Goal: Task Accomplishment & Management: Manage account settings

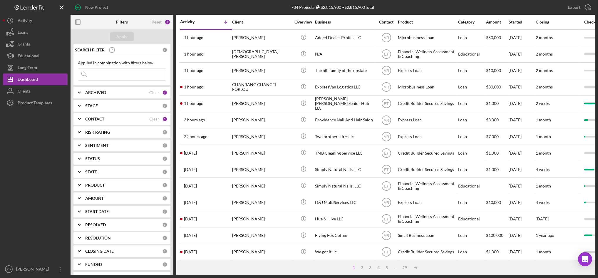
click at [133, 71] on input at bounding box center [122, 75] width 88 height 12
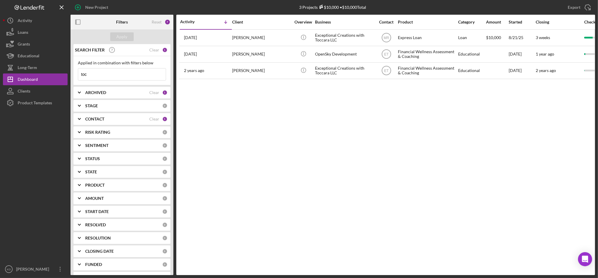
type input "toc"
click at [143, 98] on div "ARCHIVED Clear 1" at bounding box center [126, 93] width 82 height 12
click at [81, 125] on input "Archived" at bounding box center [81, 126] width 6 height 6
checkbox input "true"
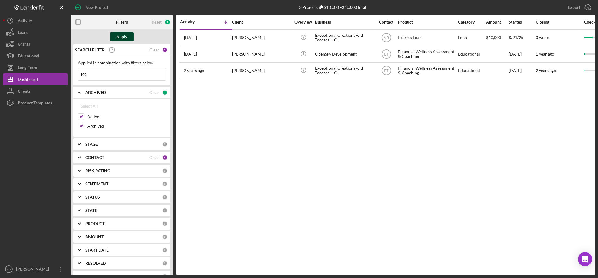
click at [126, 34] on div "Apply" at bounding box center [122, 36] width 11 height 9
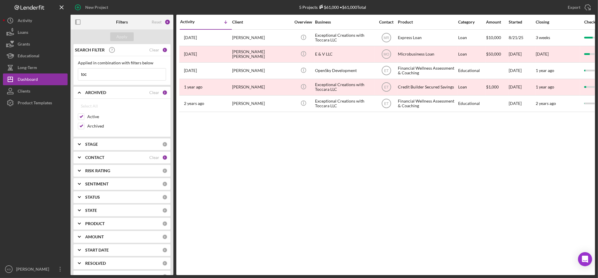
click at [128, 74] on input "toc" at bounding box center [122, 75] width 88 height 12
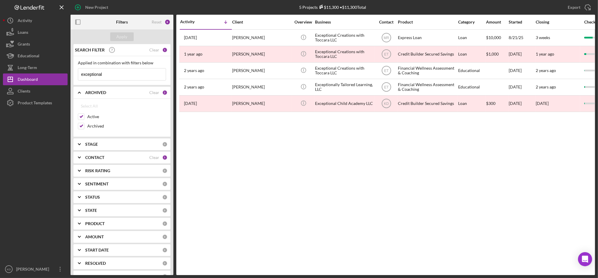
type input "exceptional"
click at [78, 158] on icon "Icon/Expander" at bounding box center [79, 157] width 15 height 15
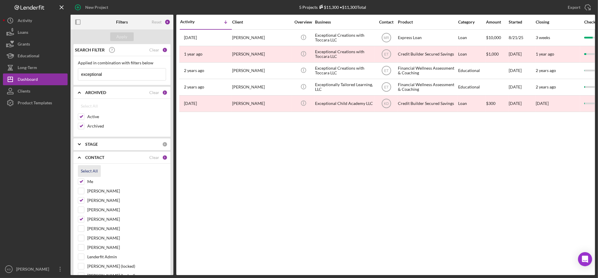
click at [89, 175] on div "Select All" at bounding box center [89, 171] width 17 height 12
checkbox input "true"
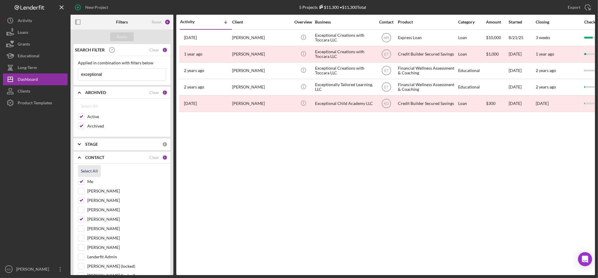
checkbox input "true"
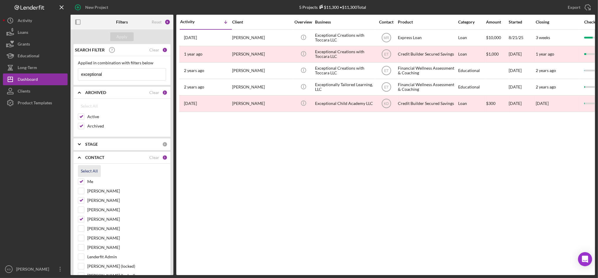
checkbox input "true"
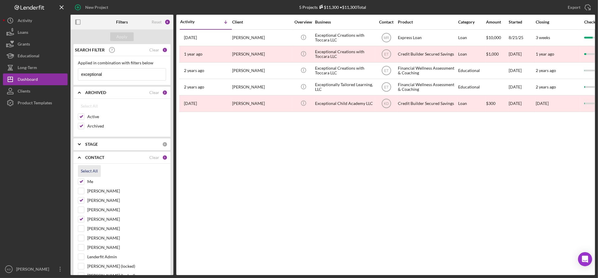
checkbox input "true"
click at [123, 37] on div "Apply" at bounding box center [122, 36] width 11 height 9
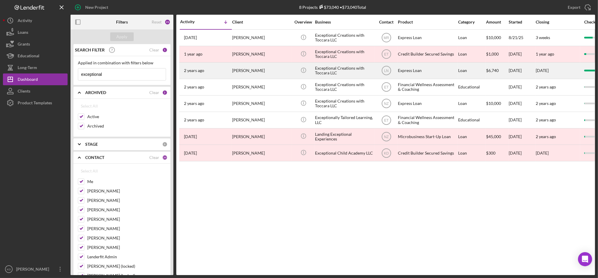
click at [332, 76] on div "Exceptional Creations with Toccara LLC" at bounding box center [344, 71] width 59 height 16
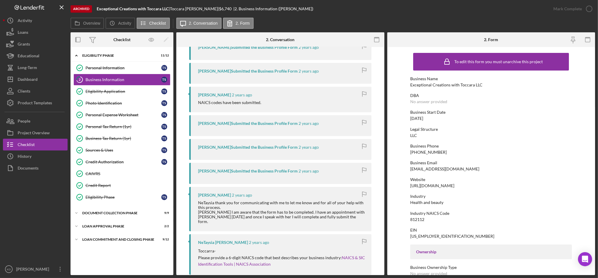
scroll to position [151, 0]
click at [22, 155] on div "History" at bounding box center [25, 157] width 14 height 13
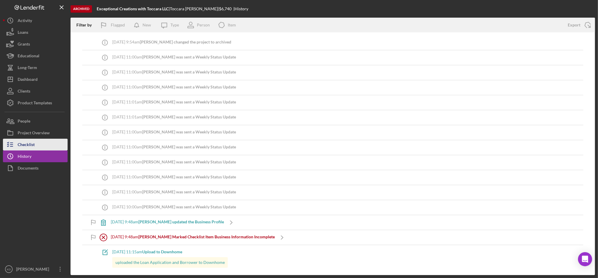
click at [32, 148] on div "Checklist" at bounding box center [26, 145] width 17 height 13
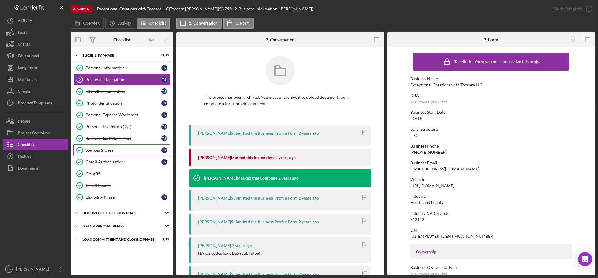
click at [102, 152] on div "Sources & Uses" at bounding box center [124, 150] width 76 height 5
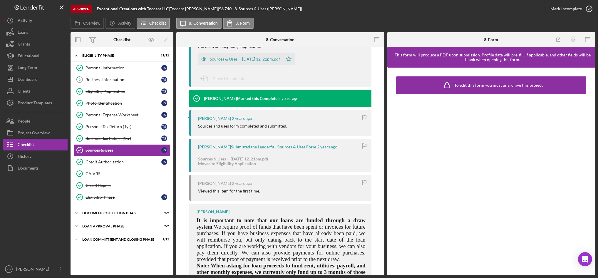
scroll to position [33, 0]
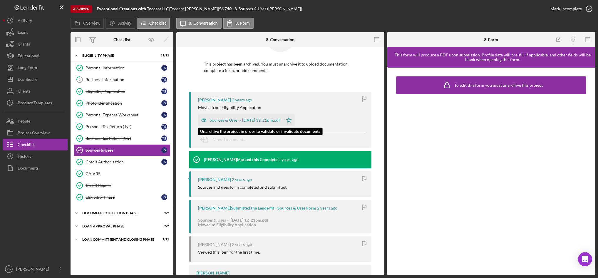
click at [248, 121] on div "Sources & Uses -- 2023-12-18 12_21pm.pdf" at bounding box center [245, 120] width 70 height 5
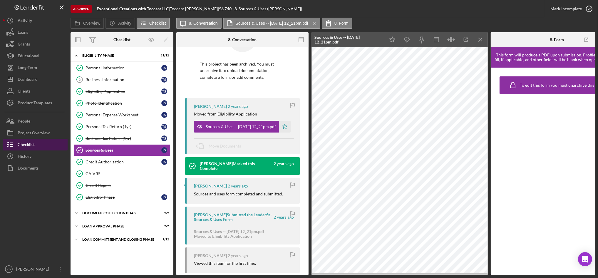
click at [43, 144] on button "Checklist" at bounding box center [35, 145] width 65 height 12
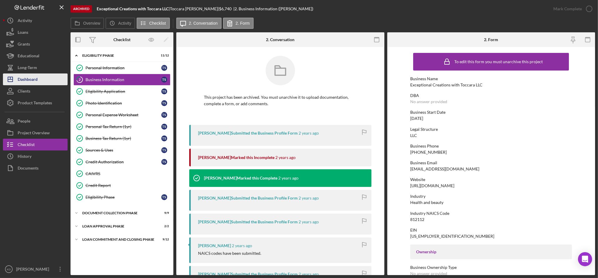
click at [37, 82] on div "Dashboard" at bounding box center [28, 80] width 20 height 13
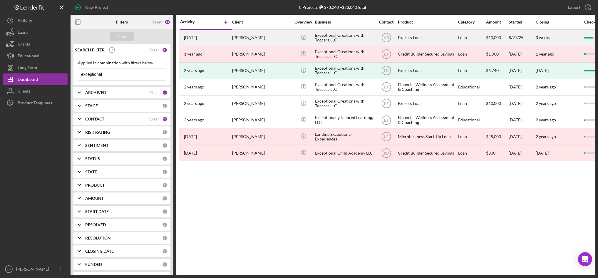
click at [345, 34] on div "Exceptional Creations with Toccara LLC" at bounding box center [344, 38] width 59 height 16
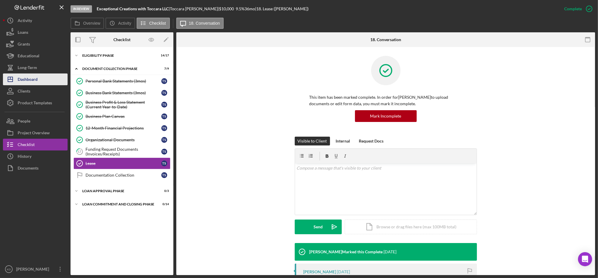
click at [34, 77] on div "Dashboard" at bounding box center [28, 80] width 20 height 13
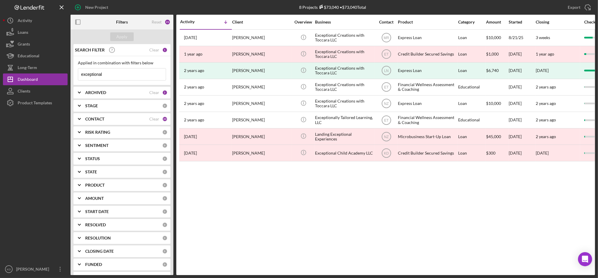
click at [151, 69] on input "exceptional" at bounding box center [122, 75] width 88 height 12
click at [126, 34] on div "Apply" at bounding box center [122, 36] width 11 height 9
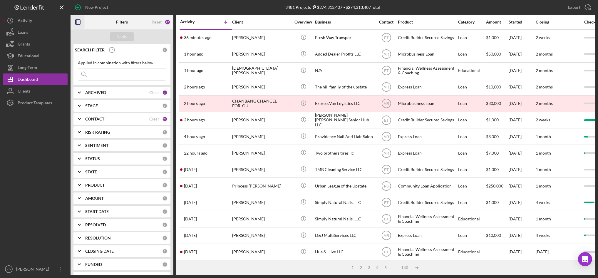
click at [79, 21] on icon "button" at bounding box center [77, 22] width 13 height 13
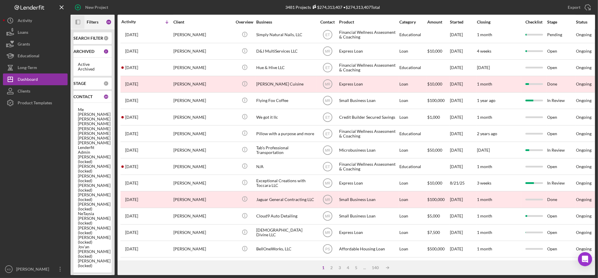
scroll to position [192, 0]
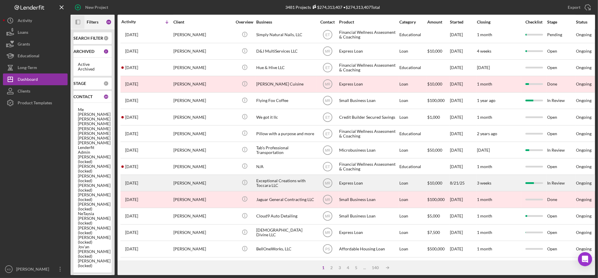
click at [266, 176] on div "Exceptional Creations with Toccara LLC" at bounding box center [285, 183] width 59 height 16
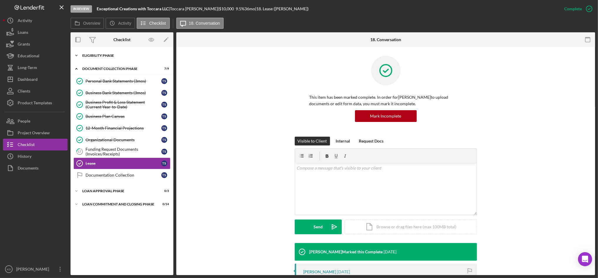
click at [113, 57] on div "Icon/Expander Eligibility Phase 14 / 17" at bounding box center [122, 56] width 103 height 12
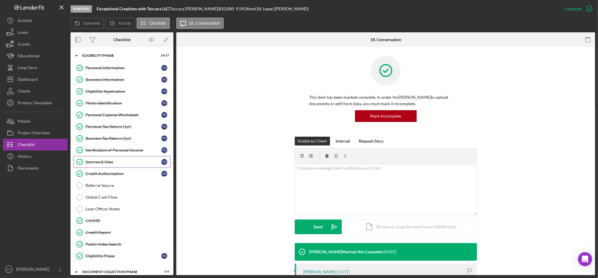
click at [108, 165] on link "Sources & Uses Sources & Uses T S" at bounding box center [122, 162] width 97 height 12
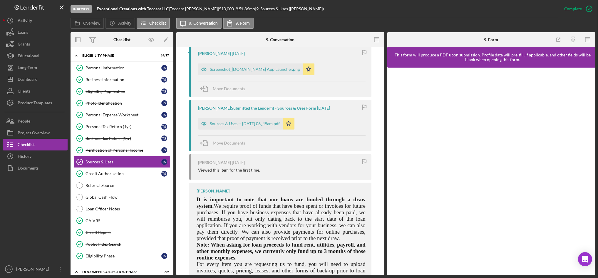
scroll to position [608, 0]
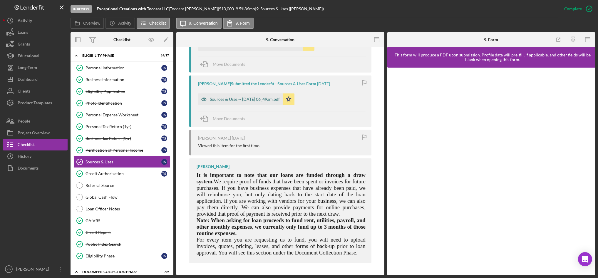
click at [245, 99] on div "Sources & Uses -- 2025-08-27 06_49am.pdf" at bounding box center [245, 99] width 70 height 5
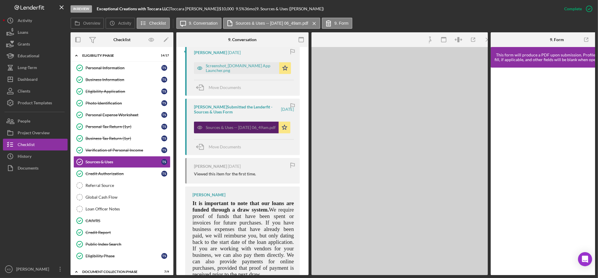
scroll to position [628, 0]
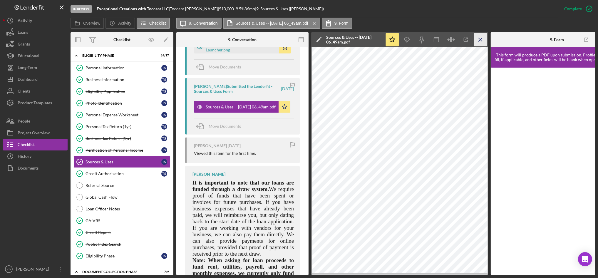
click at [480, 40] on line "button" at bounding box center [480, 39] width 3 height 3
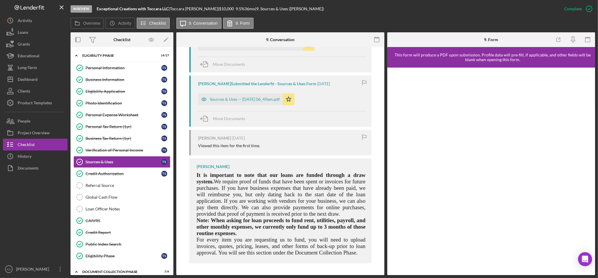
scroll to position [608, 0]
click at [29, 81] on div "Dashboard" at bounding box center [28, 80] width 20 height 13
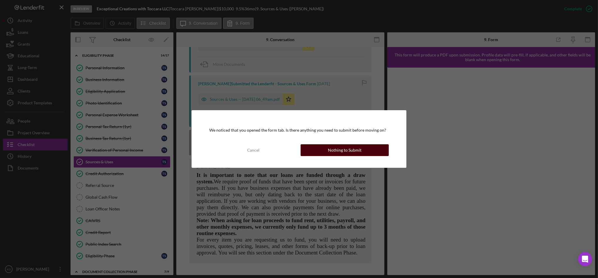
click at [320, 153] on button "Nothing to Submit" at bounding box center [345, 150] width 88 height 12
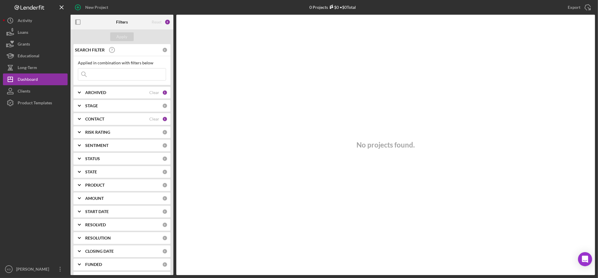
click at [110, 121] on div "CONTACT" at bounding box center [117, 119] width 64 height 5
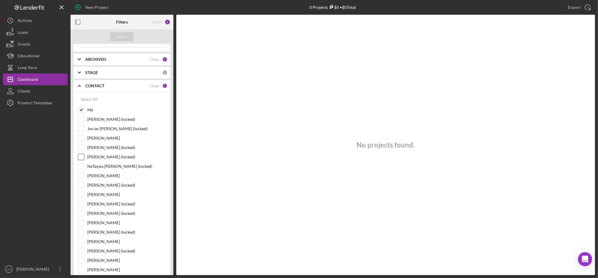
scroll to position [34, 0]
click at [81, 156] on input "[PERSON_NAME] (locked)" at bounding box center [81, 156] width 6 height 6
checkbox input "true"
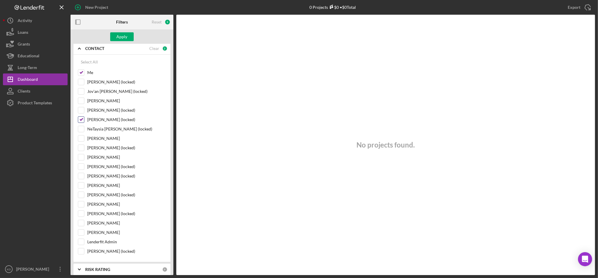
scroll to position [72, 0]
click at [83, 136] on input "[PERSON_NAME]" at bounding box center [81, 137] width 6 height 6
checkbox input "true"
click at [79, 182] on input "[PERSON_NAME]" at bounding box center [81, 184] width 6 height 6
checkbox input "true"
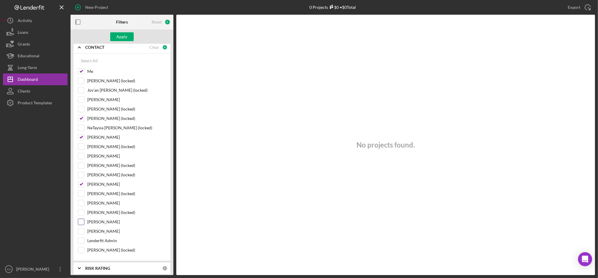
click at [79, 221] on input "[PERSON_NAME]" at bounding box center [81, 222] width 6 height 6
checkbox input "true"
click at [122, 37] on div "Apply" at bounding box center [122, 36] width 11 height 9
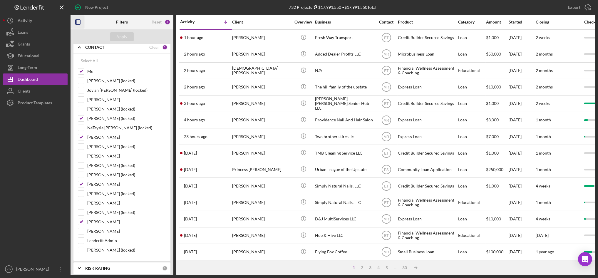
click at [76, 23] on rect "button" at bounding box center [76, 22] width 1 height 5
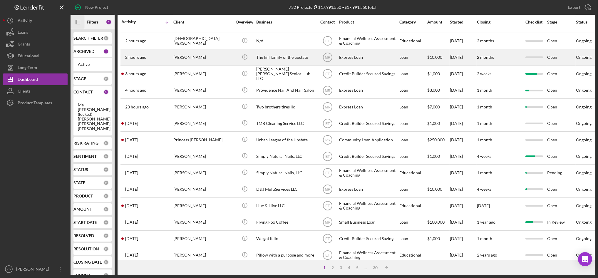
scroll to position [0, 0]
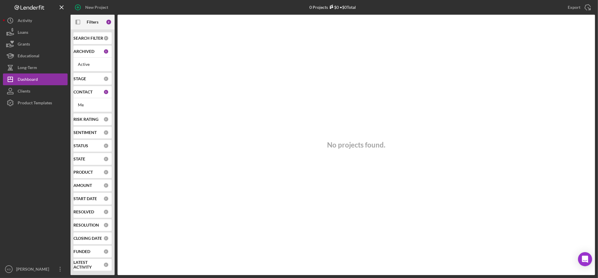
click at [285, 247] on div "No projects found." at bounding box center [357, 145] width 478 height 261
